Goal: Task Accomplishment & Management: Manage account settings

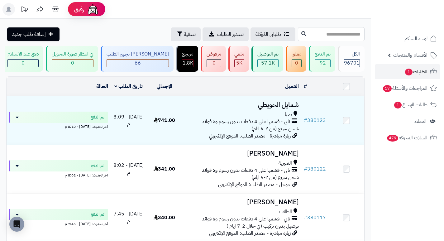
click at [333, 36] on input "text" at bounding box center [331, 34] width 67 height 14
type input "******"
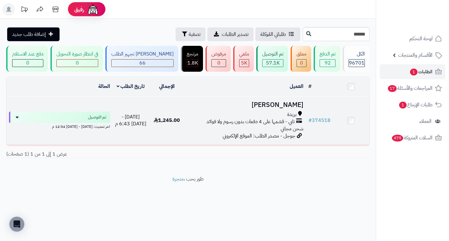
click at [288, 107] on h3 "Fatmah Suliman" at bounding box center [245, 104] width 116 height 7
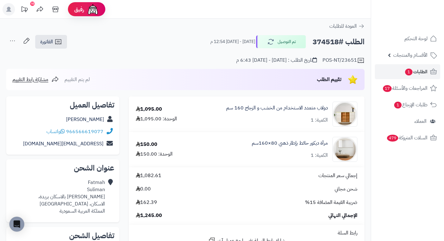
click at [326, 44] on h2 "الطلب #374518" at bounding box center [338, 42] width 52 height 13
copy h2 "374518"
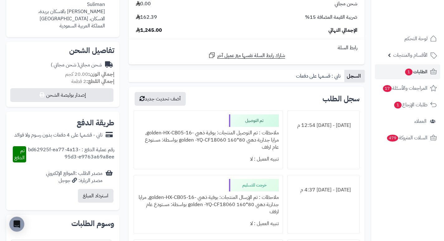
scroll to position [187, 0]
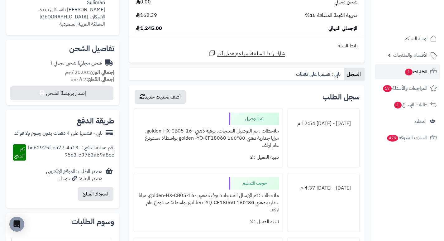
click at [416, 71] on span "الطلبات 1" at bounding box center [415, 71] width 23 height 9
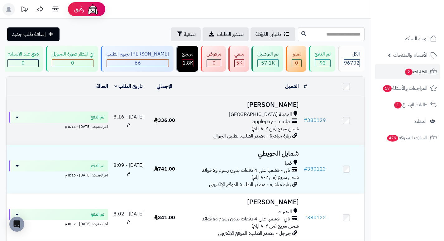
click at [295, 108] on h3 "[PERSON_NAME]" at bounding box center [242, 104] width 114 height 7
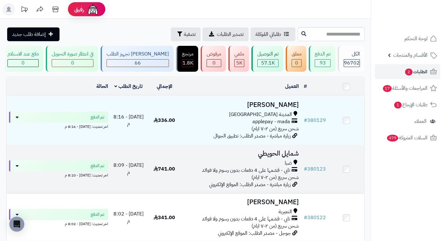
click at [286, 157] on h3 "شمايل الحويطي" at bounding box center [242, 153] width 114 height 7
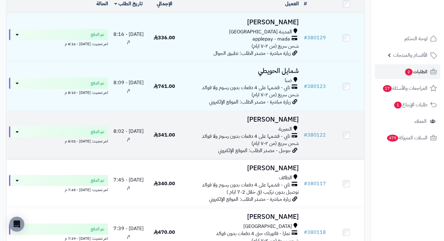
scroll to position [93, 0]
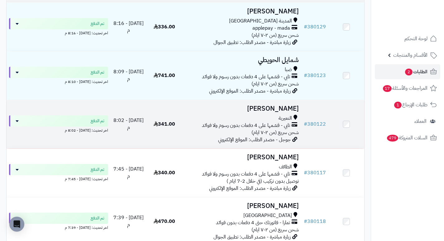
click at [287, 112] on h3 "[PERSON_NAME]" at bounding box center [242, 108] width 114 height 7
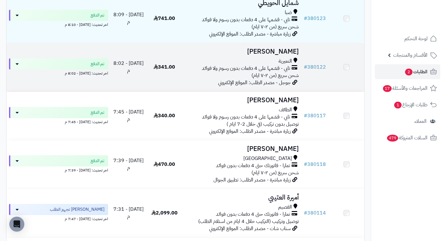
scroll to position [156, 0]
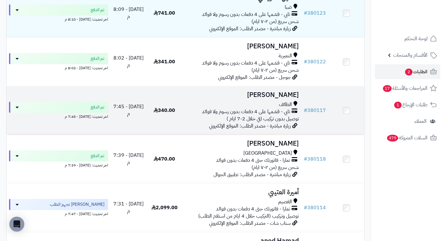
click at [282, 98] on h3 "[PERSON_NAME]" at bounding box center [242, 94] width 114 height 7
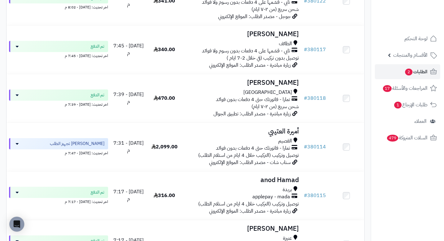
scroll to position [218, 0]
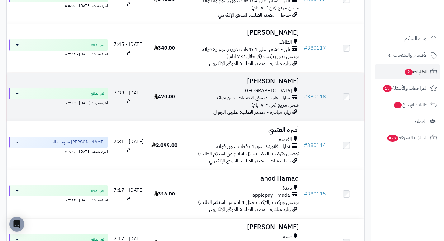
click at [275, 85] on h3 "[PERSON_NAME]" at bounding box center [242, 81] width 114 height 7
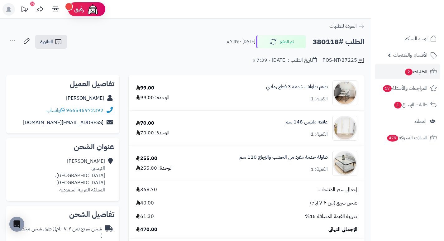
drag, startPoint x: 181, startPoint y: 54, endPoint x: 165, endPoint y: 55, distance: 16.0
click at [165, 55] on div "POS-NT/27225 تاريخ الطلب : اليوم - 7:39 م" at bounding box center [185, 56] width 358 height 15
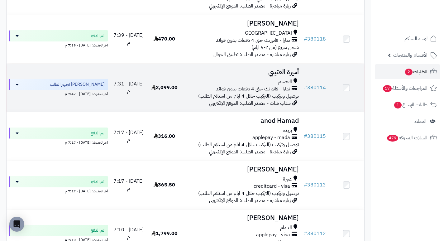
scroll to position [280, 0]
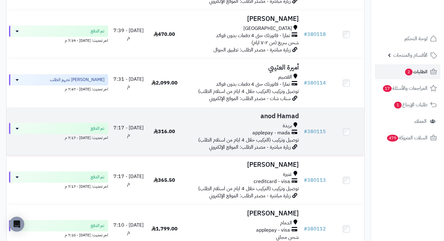
click at [268, 116] on h3 "anod Hamad" at bounding box center [242, 115] width 114 height 7
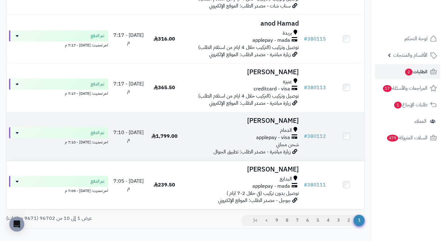
scroll to position [405, 0]
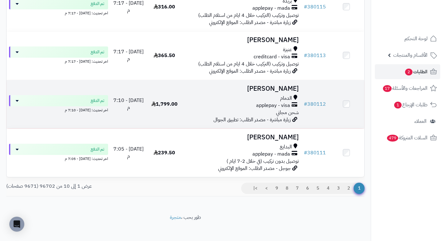
click at [283, 91] on h3 "[PERSON_NAME]" at bounding box center [242, 88] width 114 height 7
